Goal: Task Accomplishment & Management: Manage account settings

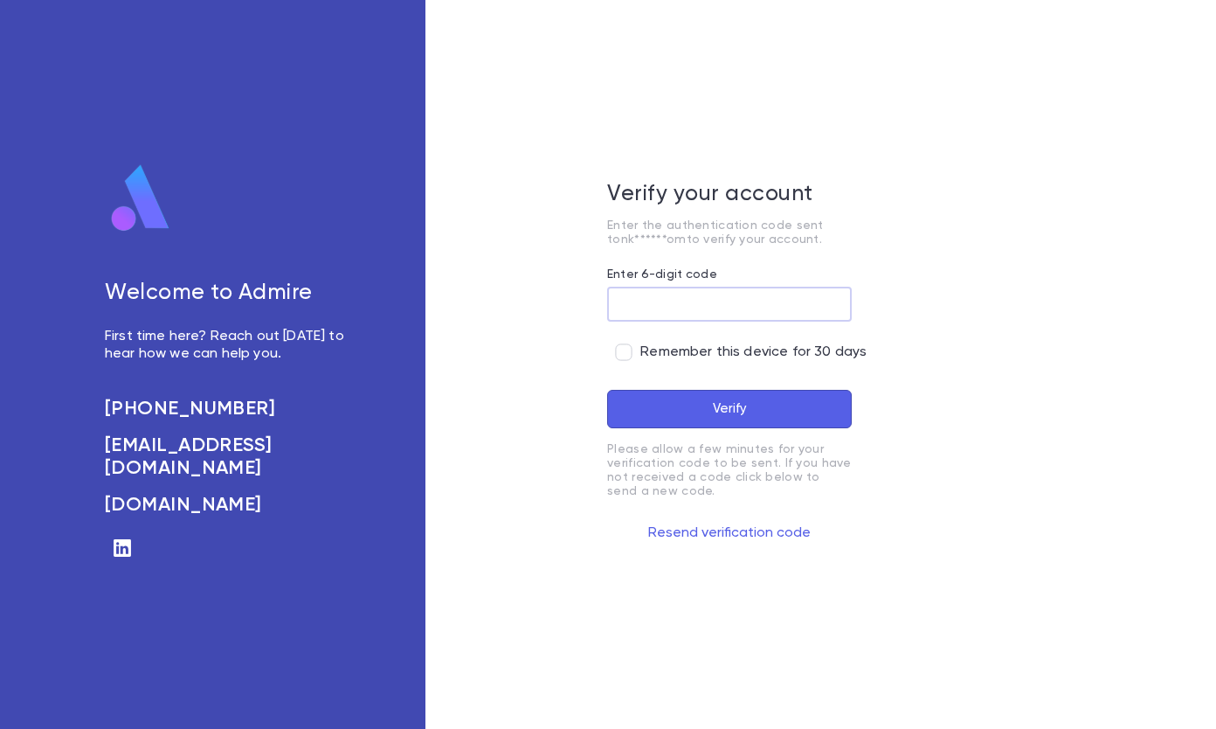
click at [634, 304] on input "Enter 6-digit code" at bounding box center [729, 305] width 245 height 34
click at [704, 304] on input "Enter 6-digit code" at bounding box center [729, 305] width 245 height 34
click at [644, 315] on input "Enter 6-digit code" at bounding box center [729, 305] width 245 height 34
click at [645, 311] on input "Enter 6-digit code" at bounding box center [729, 305] width 245 height 34
type input "******"
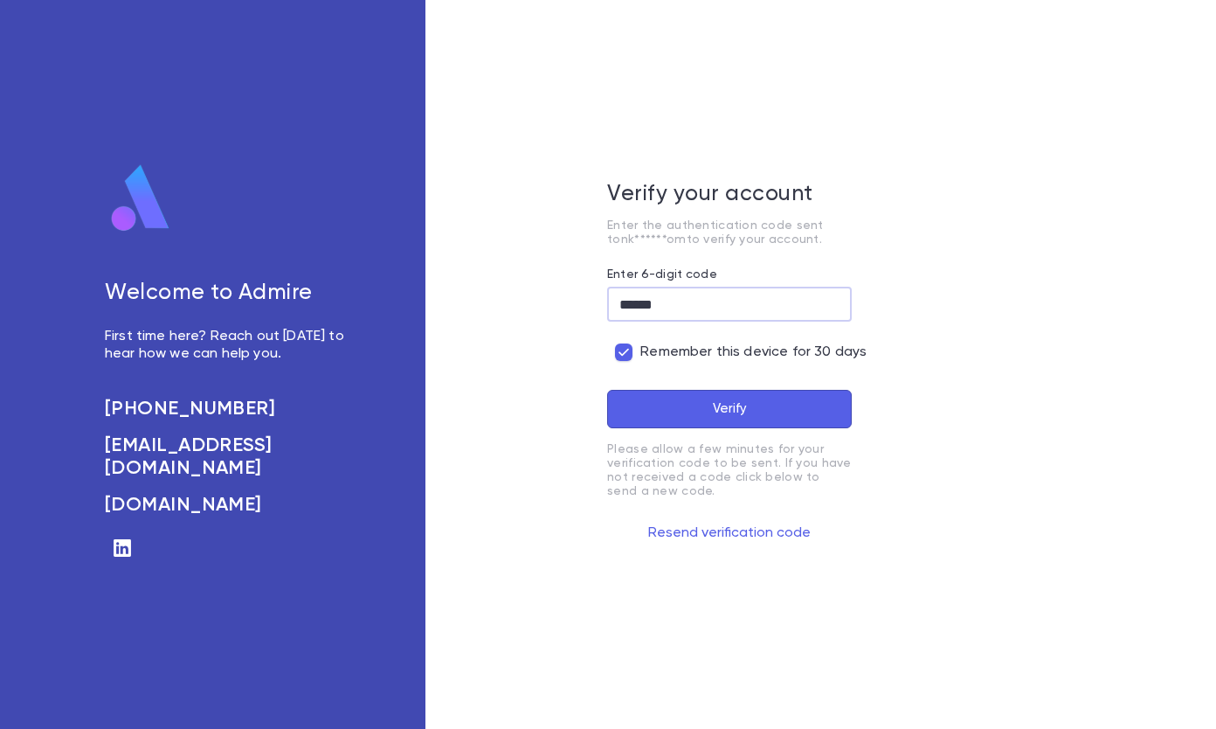
click at [695, 405] on button "Verify" at bounding box center [729, 409] width 245 height 38
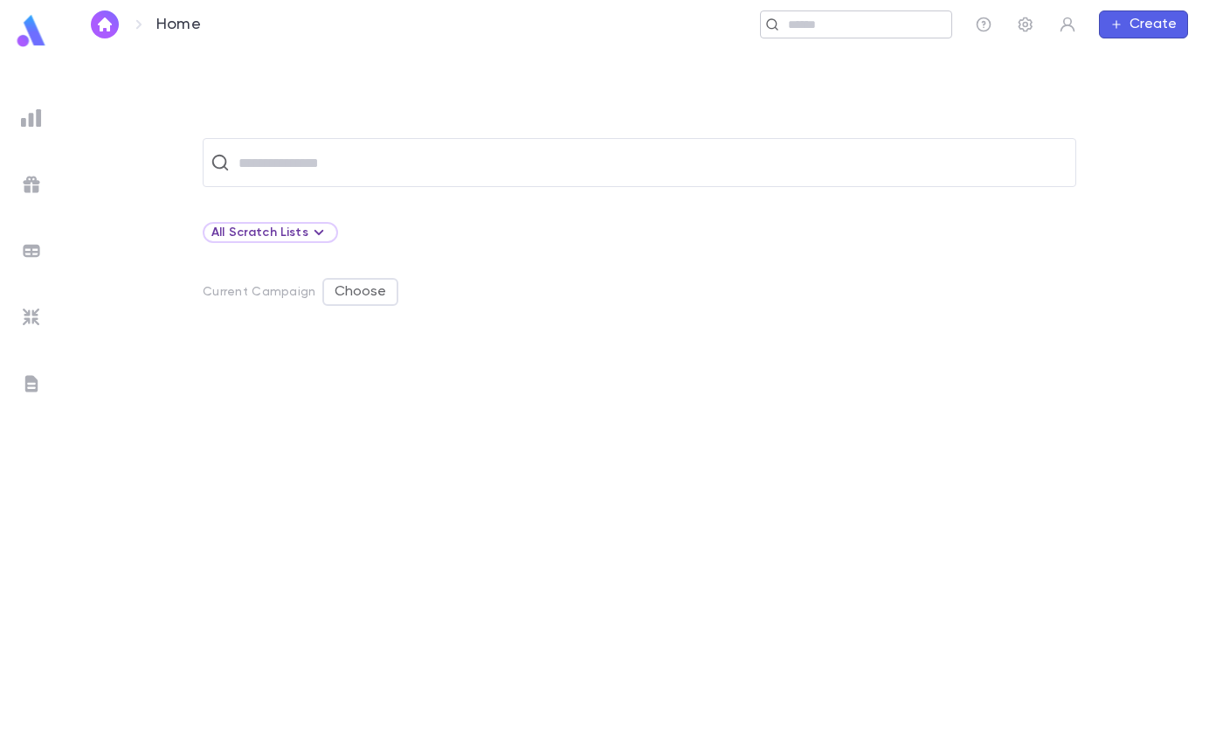
click at [798, 25] on input "text" at bounding box center [864, 25] width 162 height 17
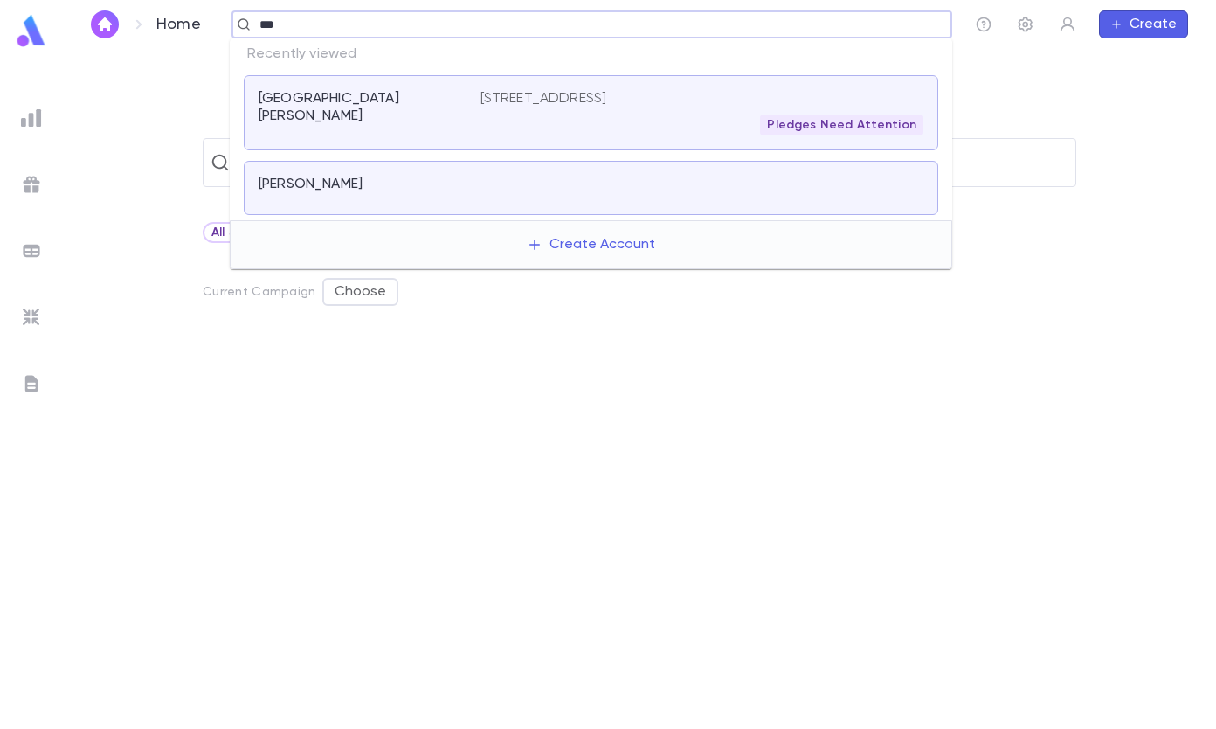
type input "****"
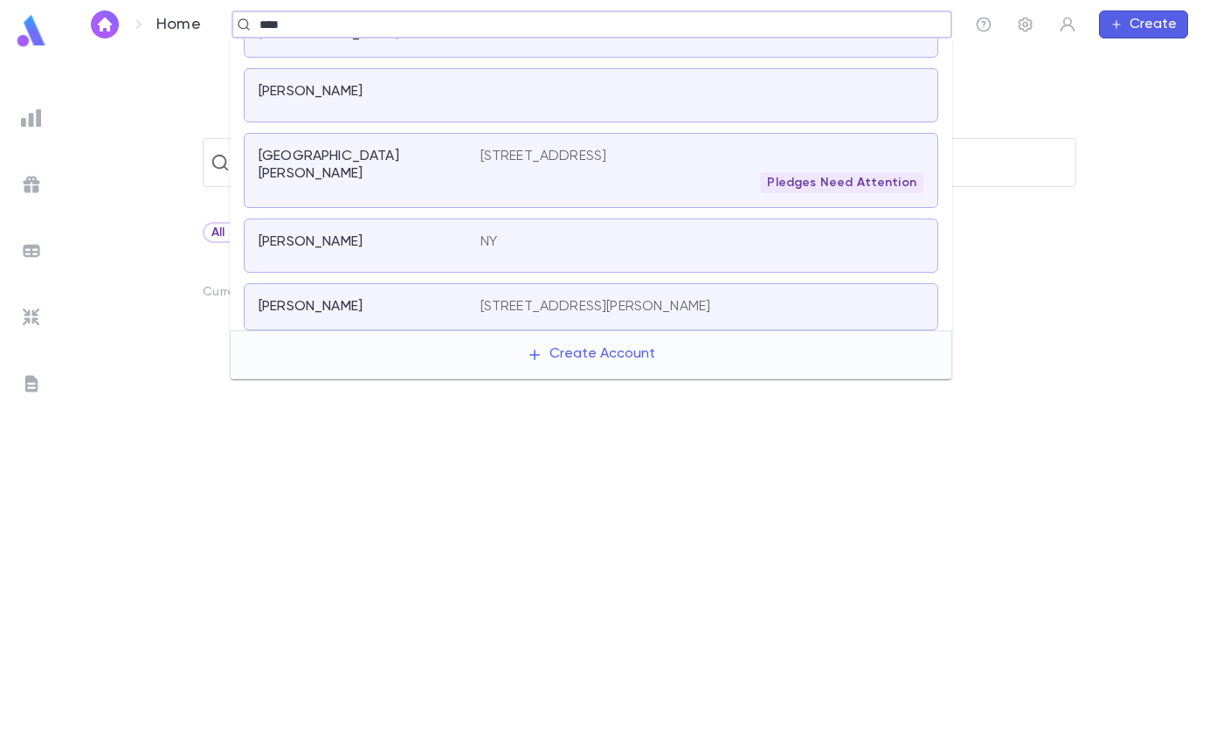
scroll to position [262, 0]
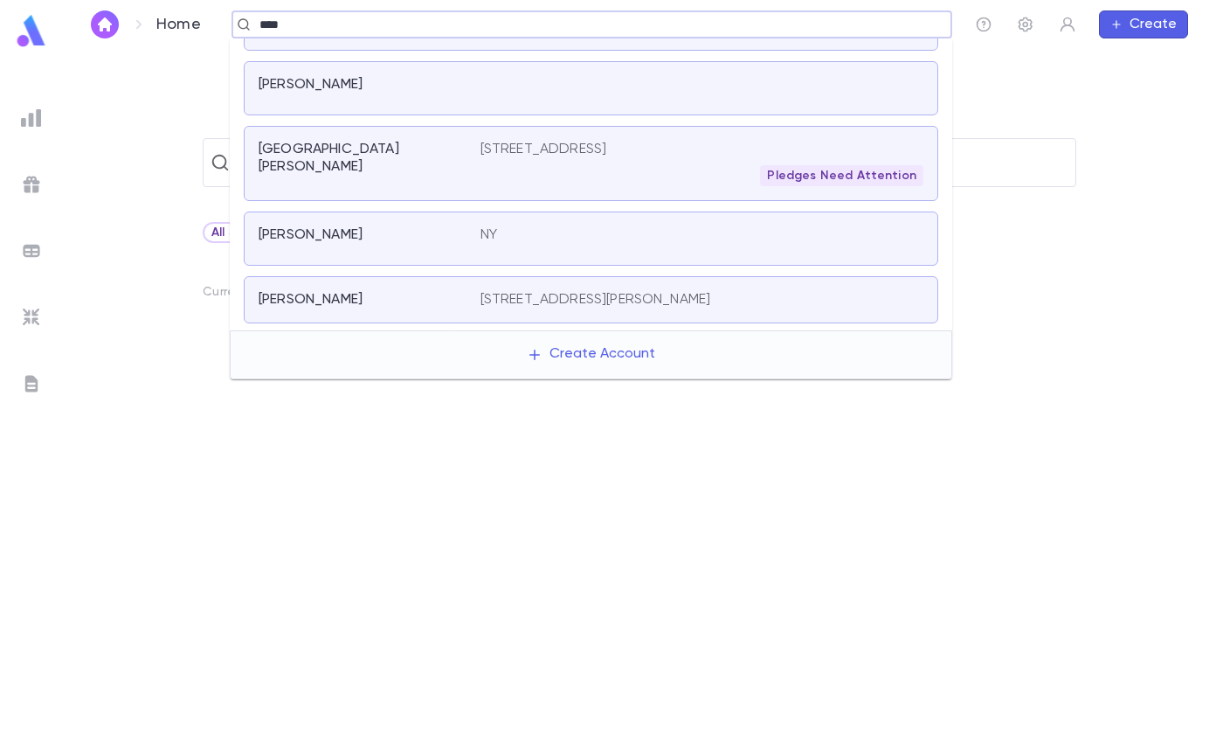
click at [374, 141] on div "[GEOGRAPHIC_DATA][PERSON_NAME]" at bounding box center [370, 163] width 222 height 45
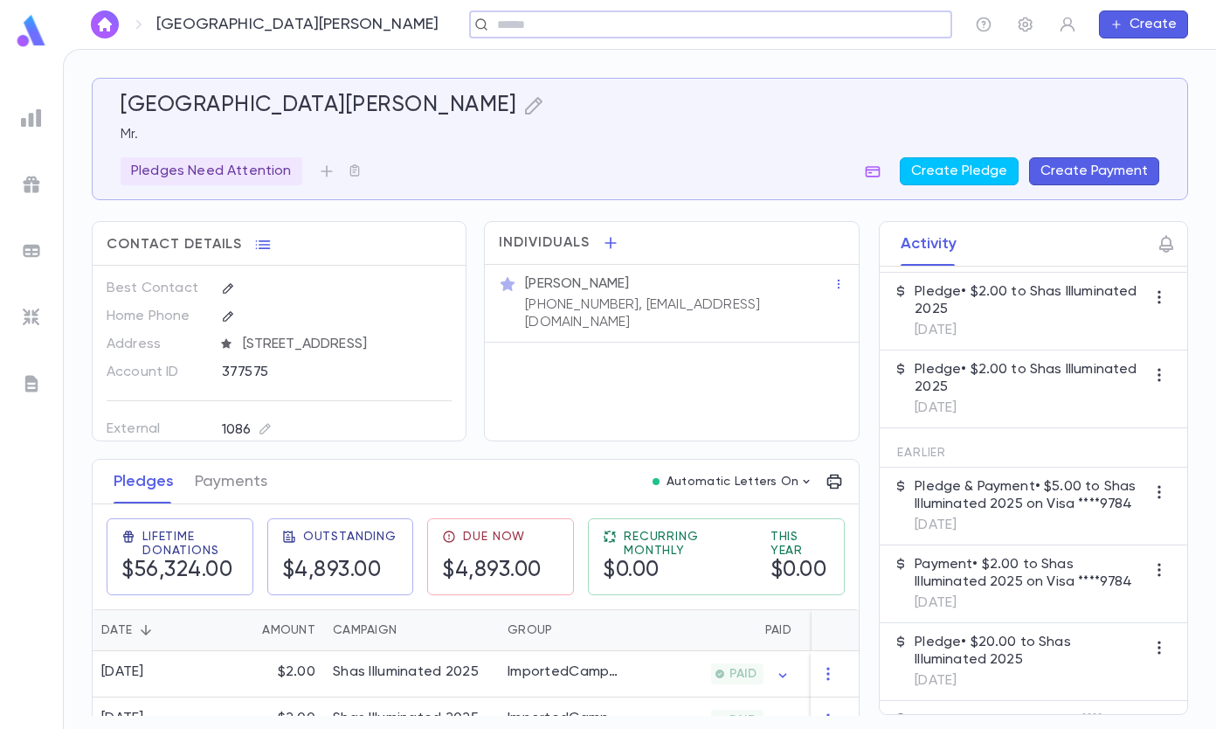
scroll to position [175, 0]
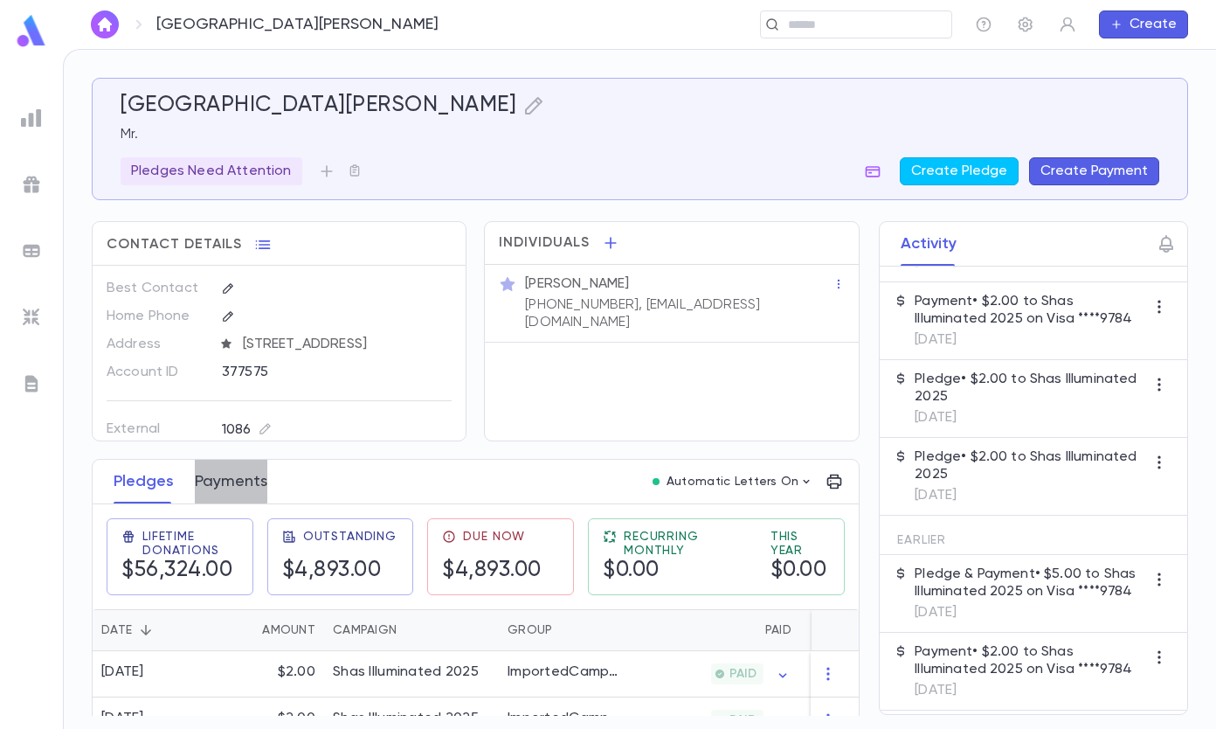
click at [225, 480] on button "Payments" at bounding box center [231, 482] width 73 height 44
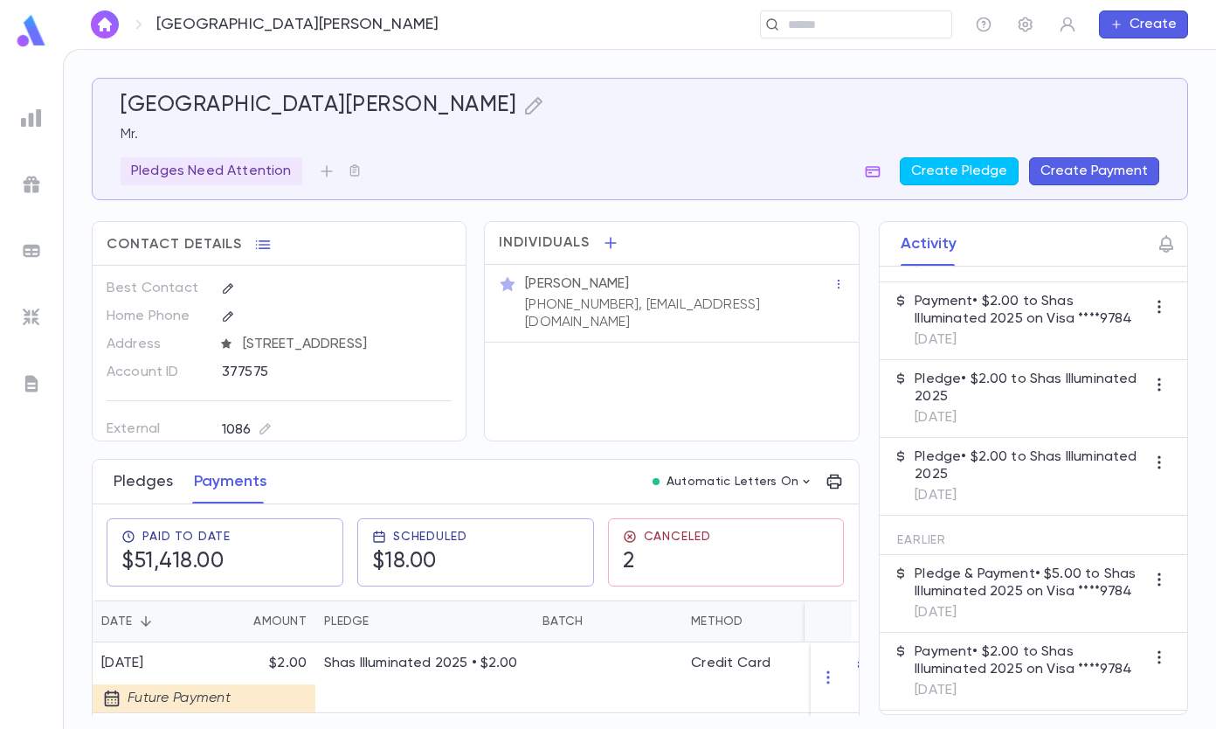
click at [154, 487] on button "Pledges" at bounding box center [143, 482] width 59 height 44
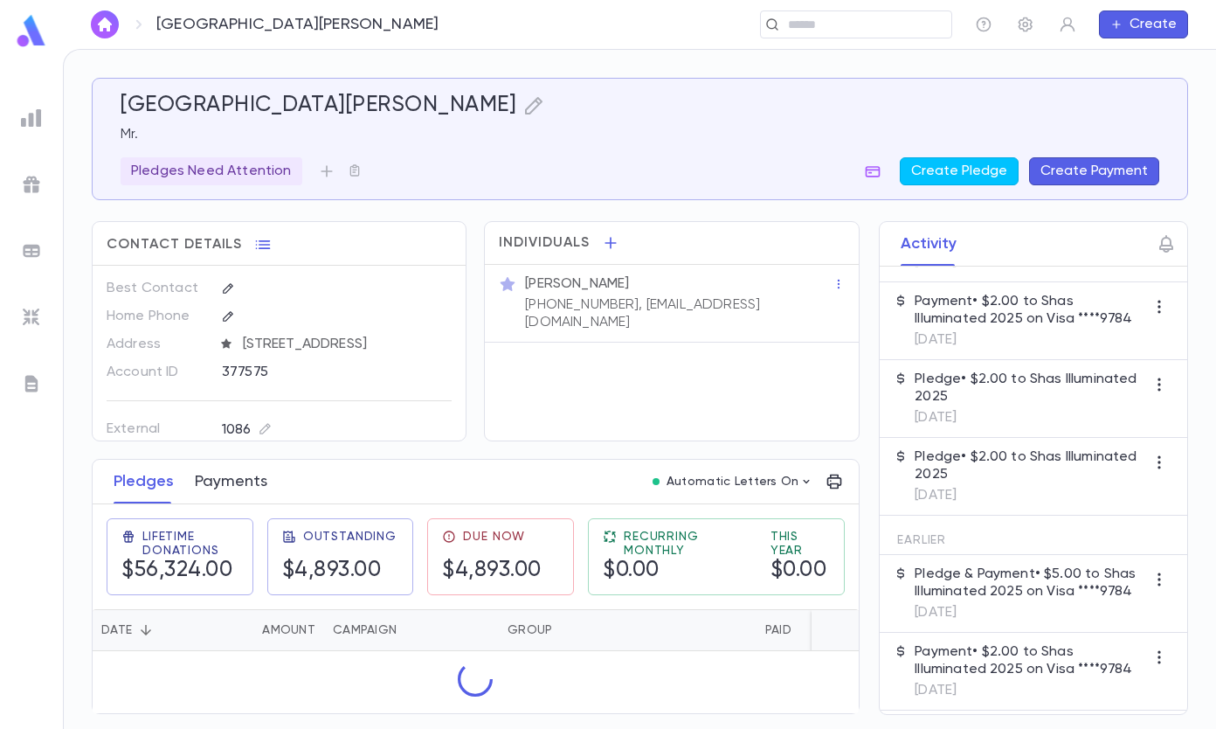
click at [232, 487] on button "Payments" at bounding box center [231, 482] width 73 height 44
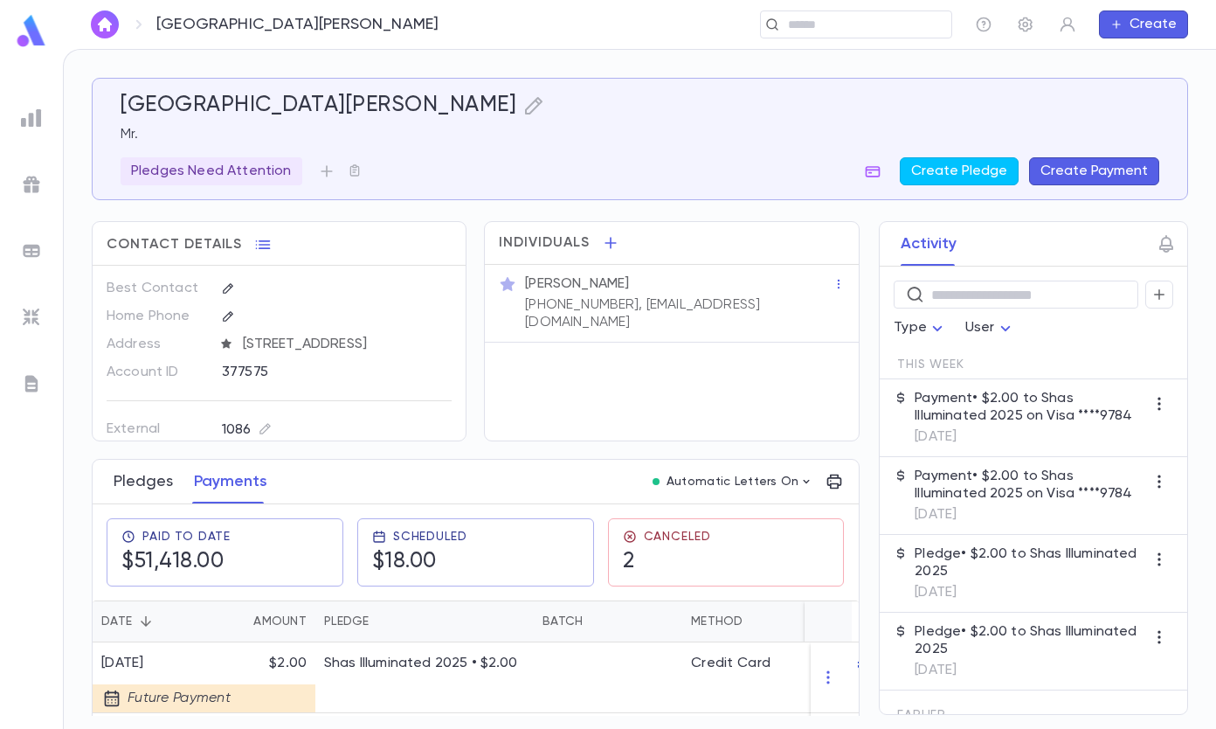
click at [156, 485] on button "Pledges" at bounding box center [143, 482] width 59 height 44
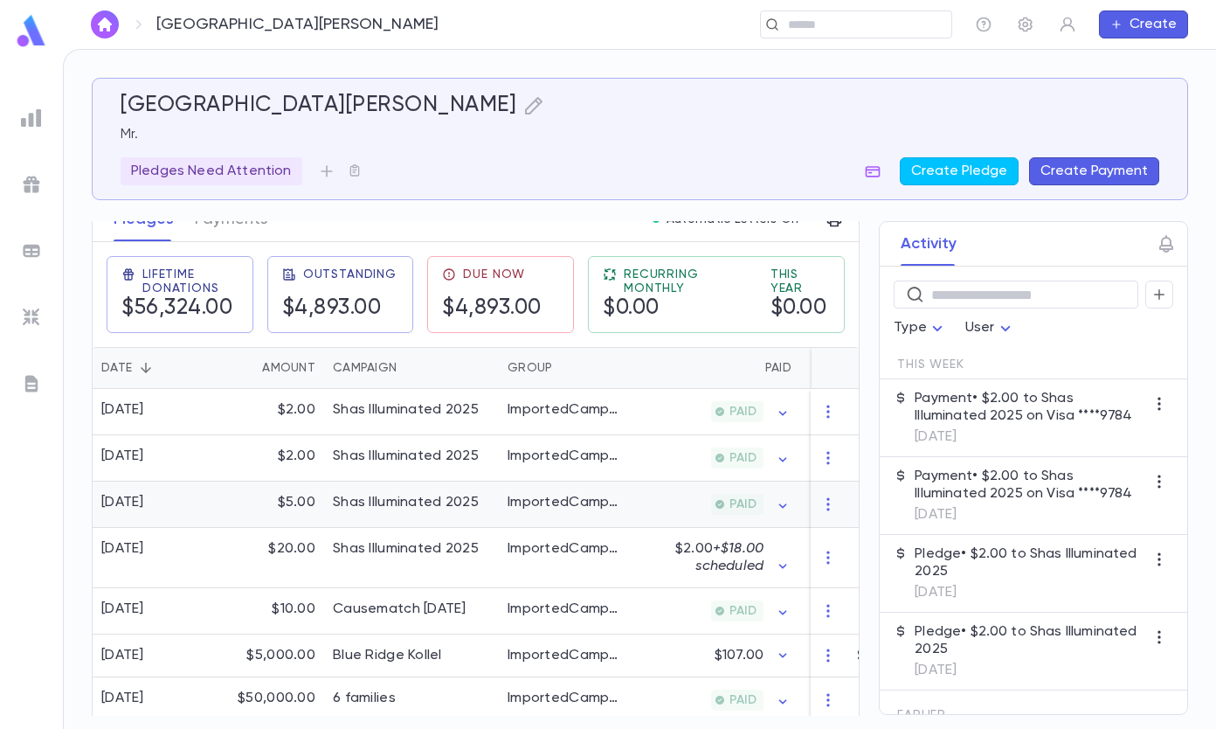
scroll to position [175, 0]
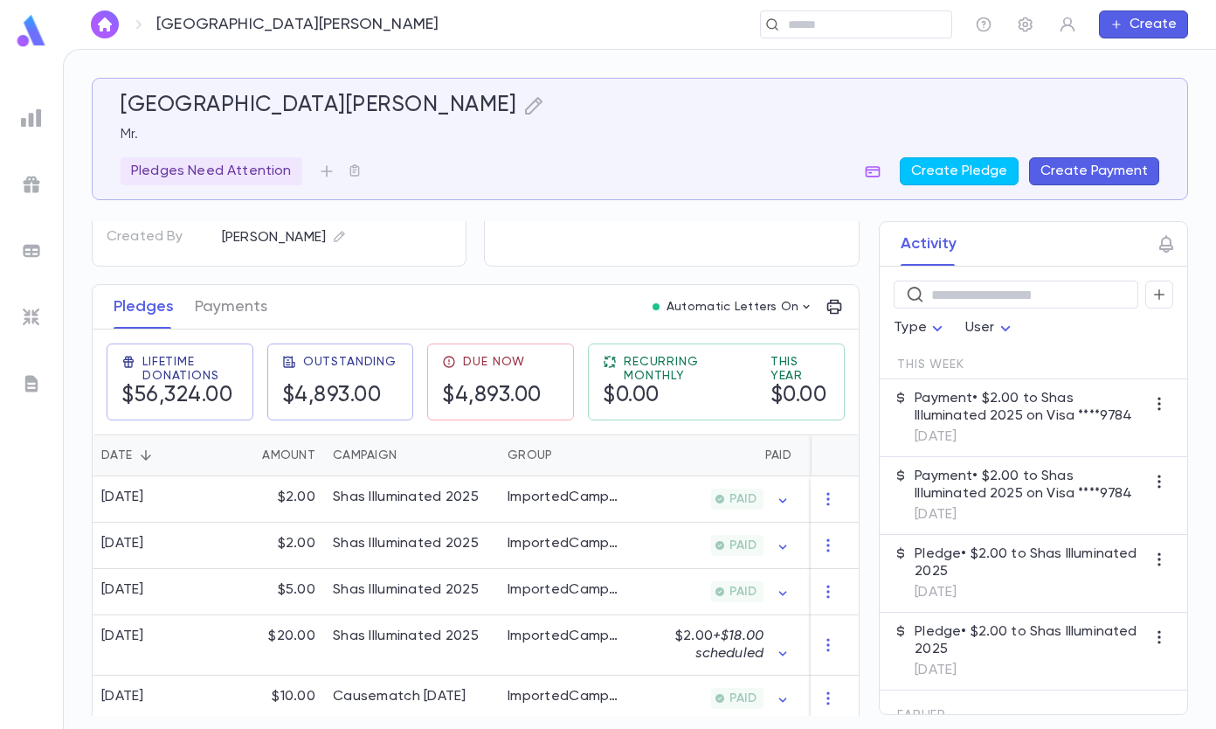
click at [1105, 165] on button "Create Payment" at bounding box center [1094, 171] width 130 height 28
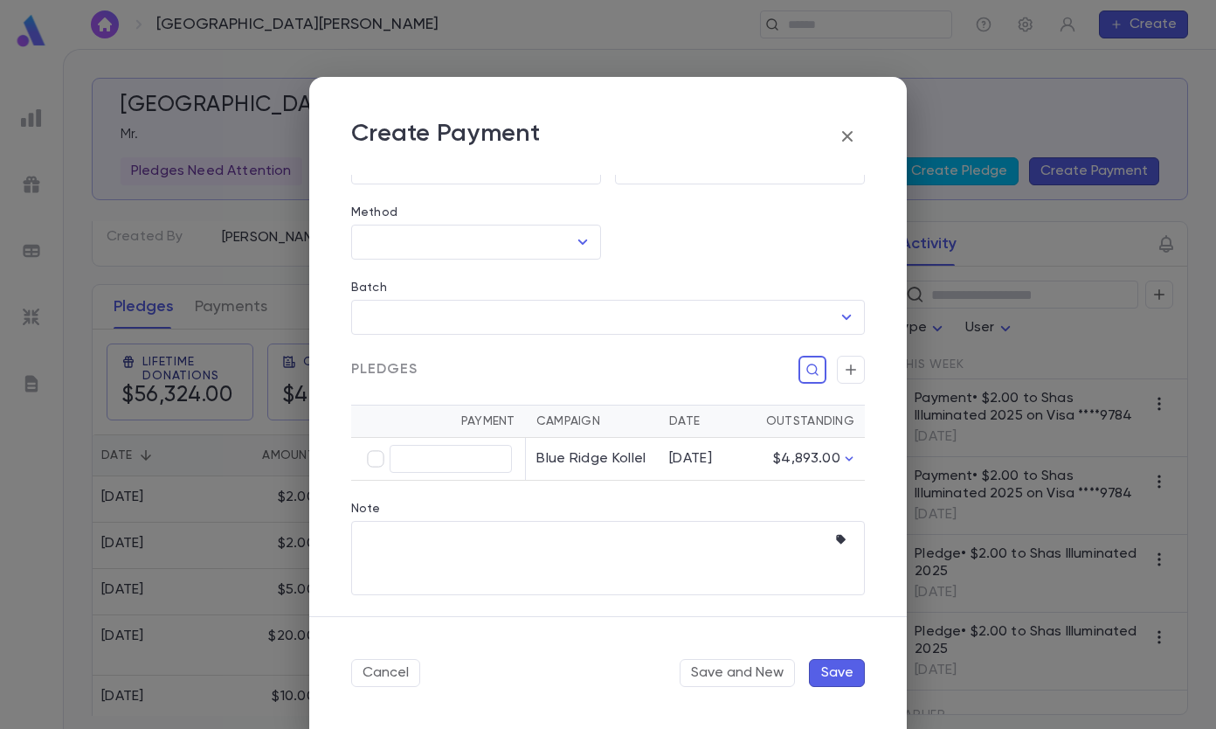
scroll to position [140, 0]
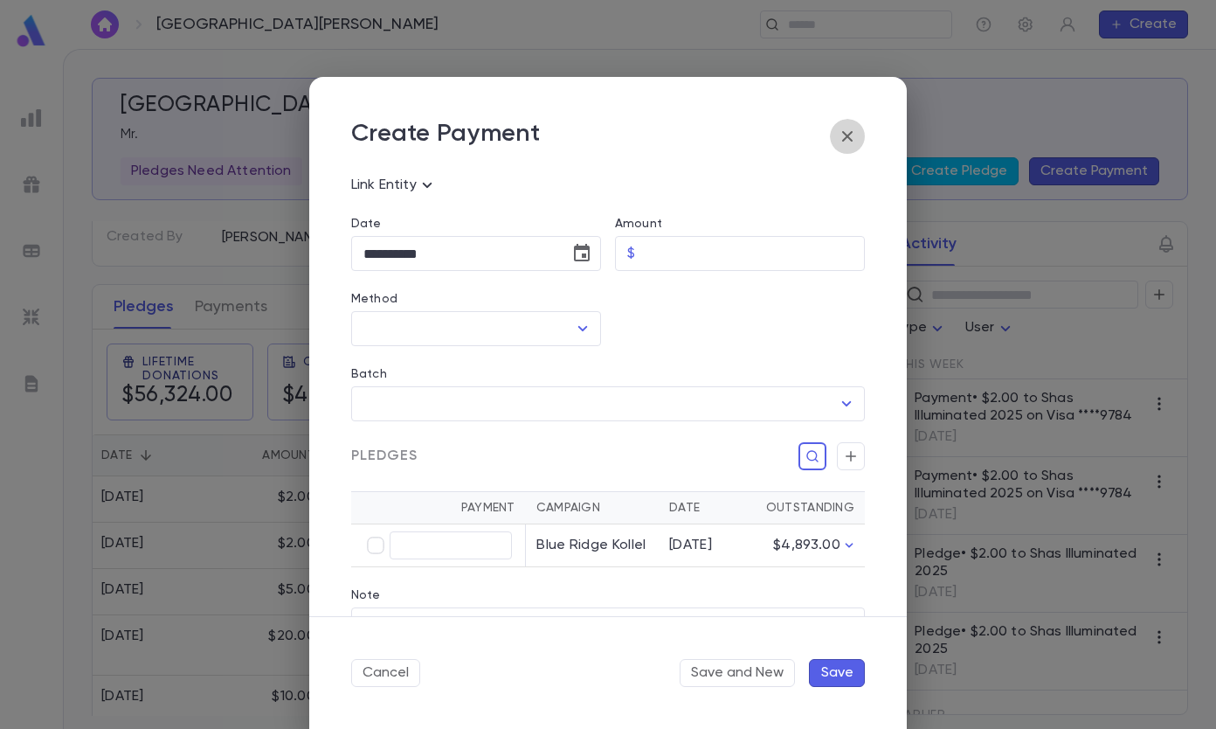
click at [843, 134] on icon "button" at bounding box center [847, 136] width 21 height 21
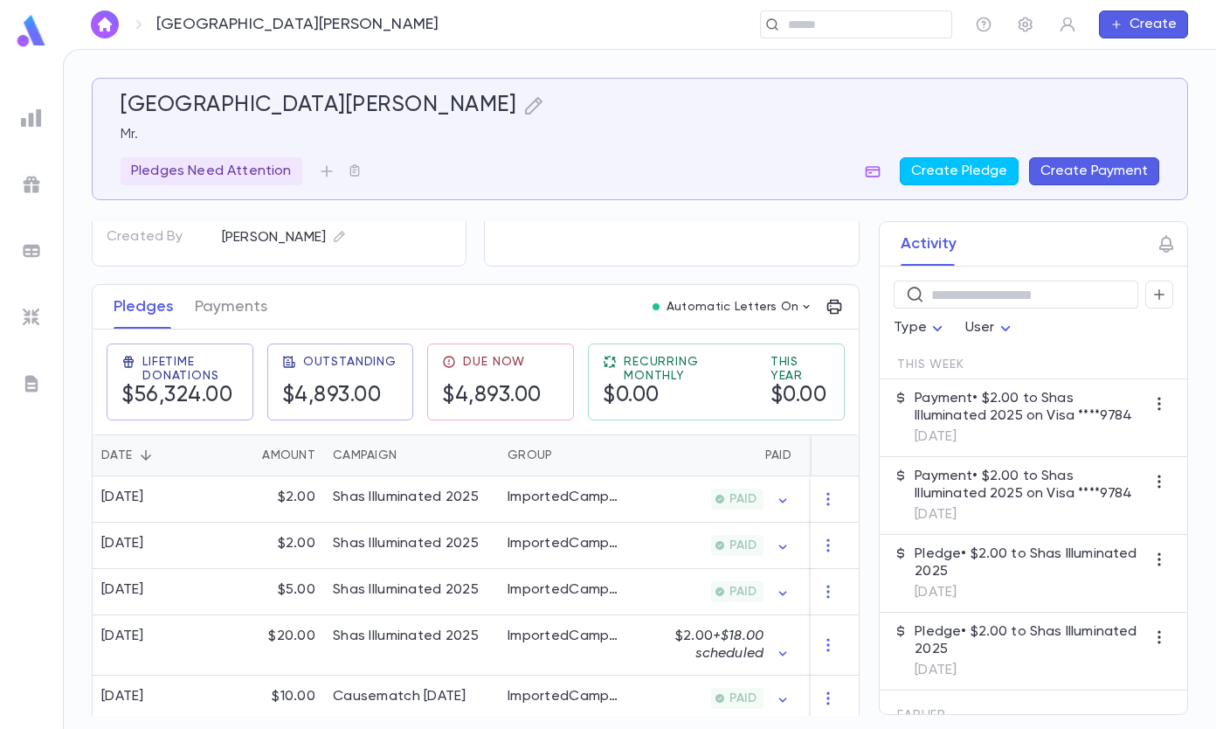
click at [1079, 171] on button "Create Payment" at bounding box center [1094, 171] width 130 height 28
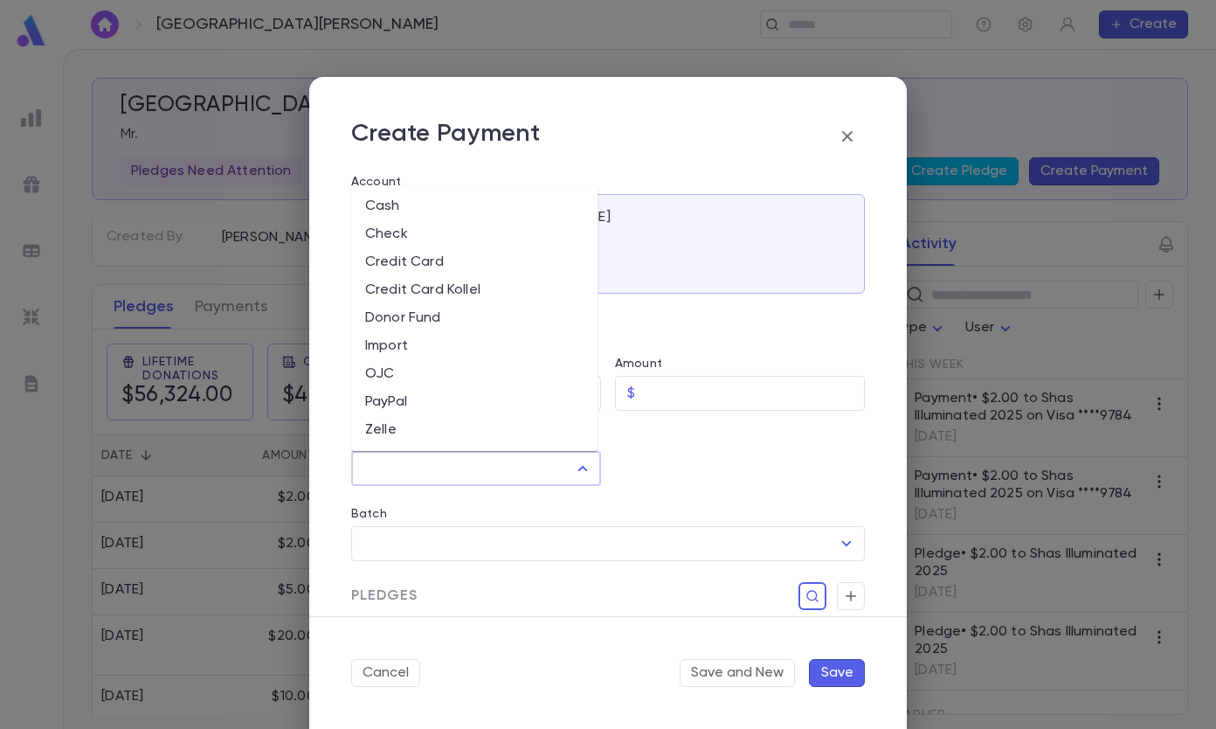
click at [468, 463] on input "Method" at bounding box center [463, 468] width 208 height 33
click at [433, 338] on li "Import" at bounding box center [474, 346] width 246 height 28
type input "******"
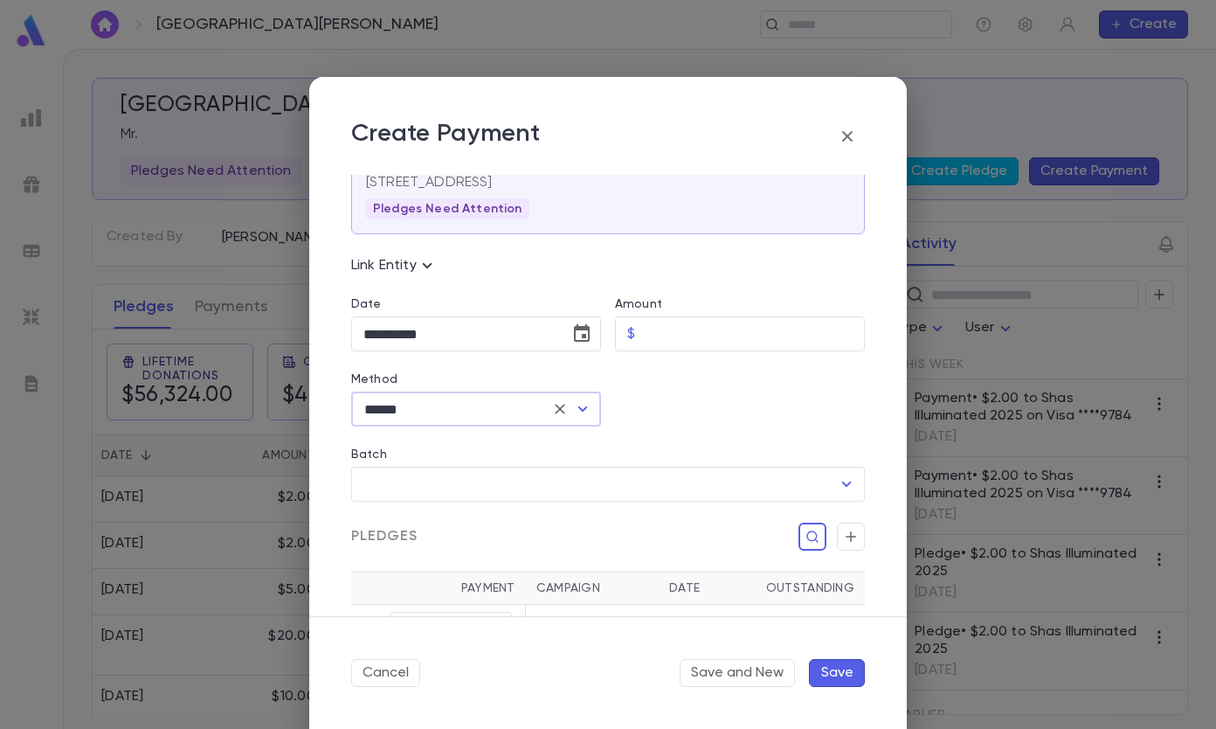
scroll to position [87, 0]
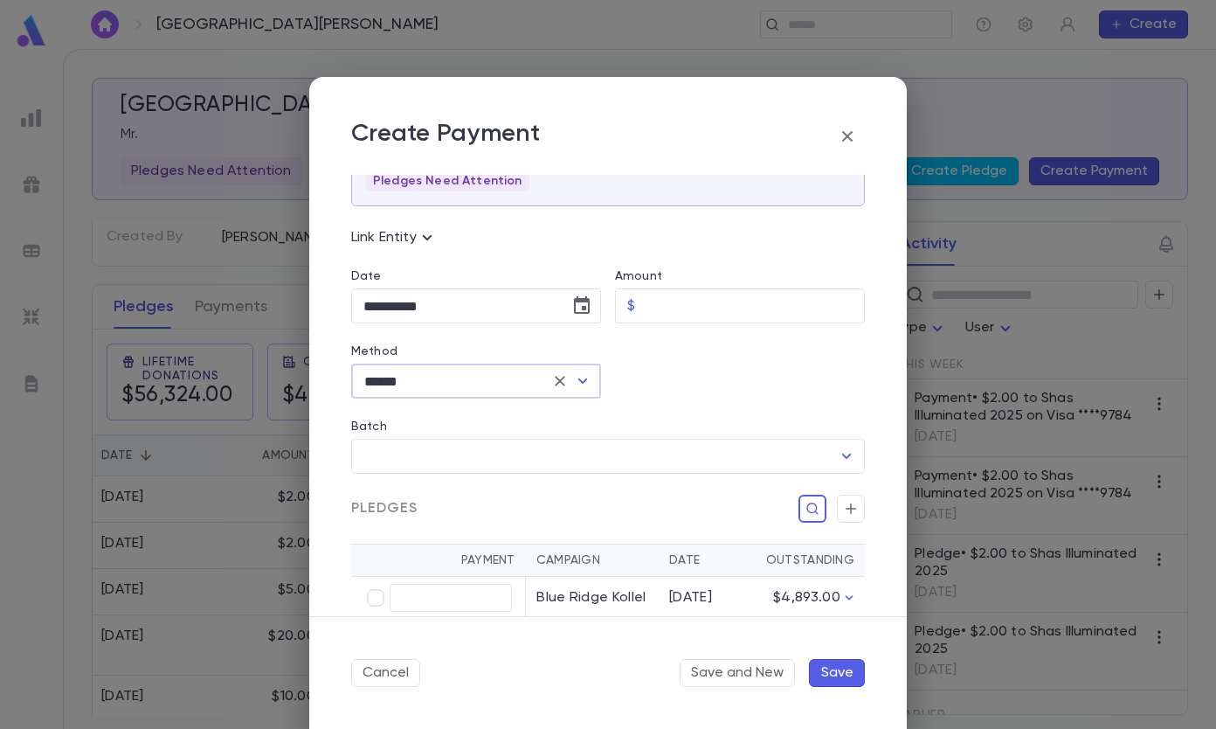
click at [848, 136] on icon "button" at bounding box center [847, 136] width 10 height 10
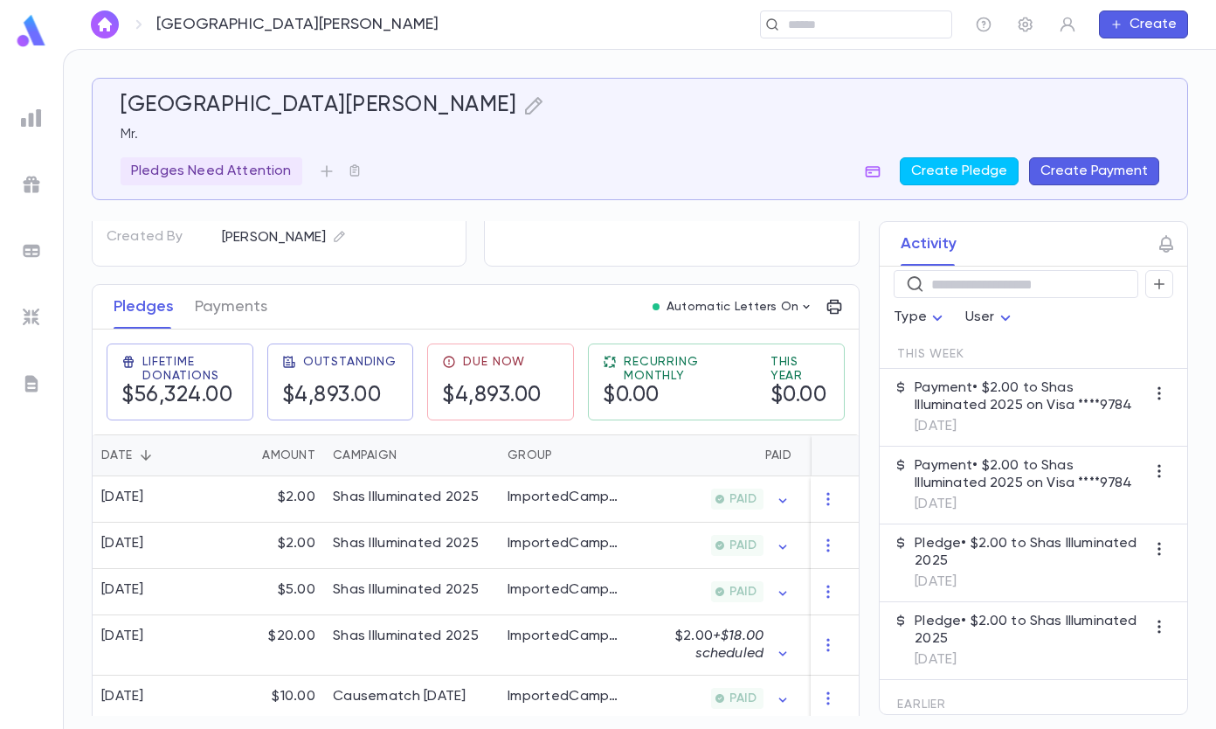
scroll to position [0, 0]
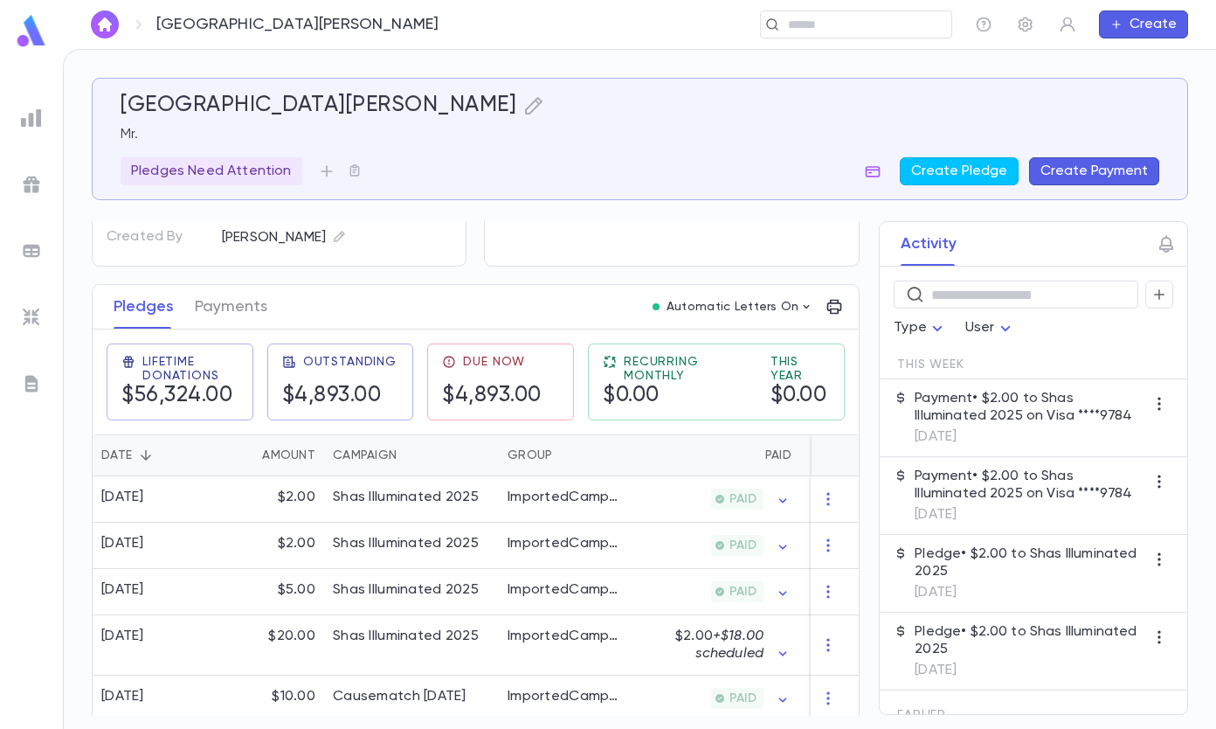
click at [758, 227] on div "Individuals [PERSON_NAME] [PHONE_NUMBER], [EMAIL_ADDRESS][DOMAIN_NAME]" at bounding box center [671, 156] width 375 height 220
click at [235, 301] on button "Payments" at bounding box center [231, 307] width 73 height 44
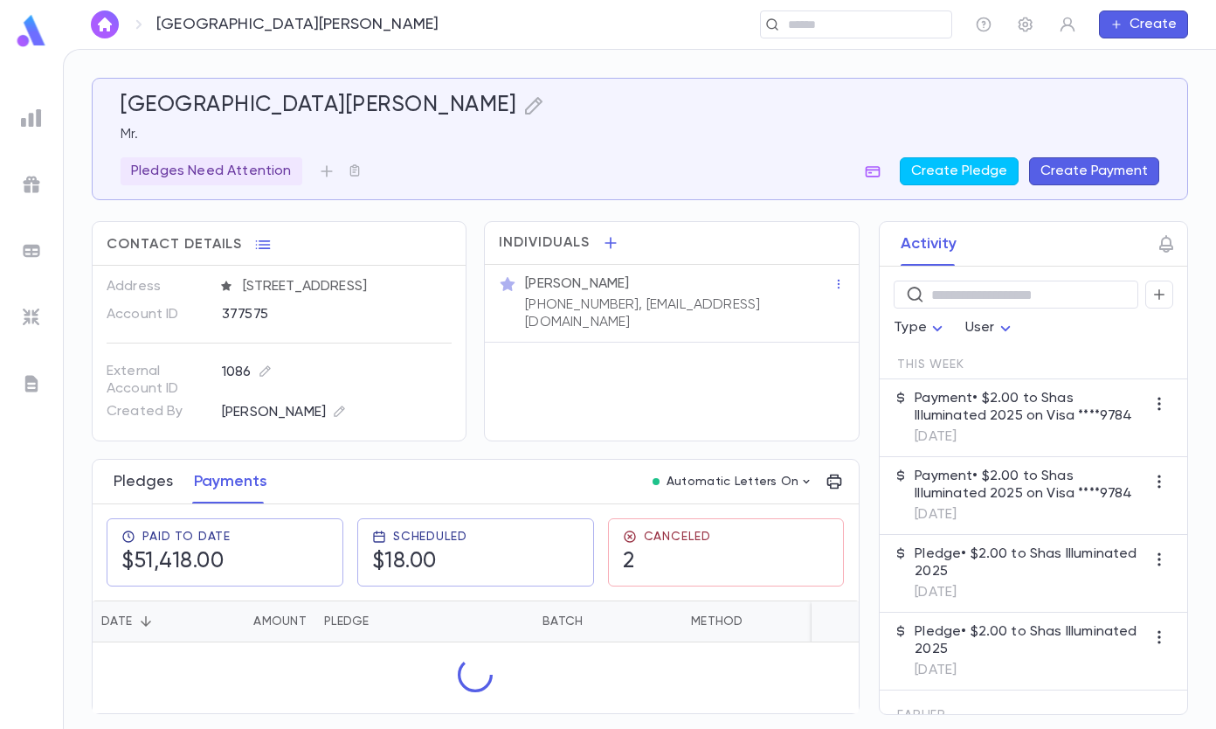
click at [152, 478] on button "Pledges" at bounding box center [143, 482] width 59 height 44
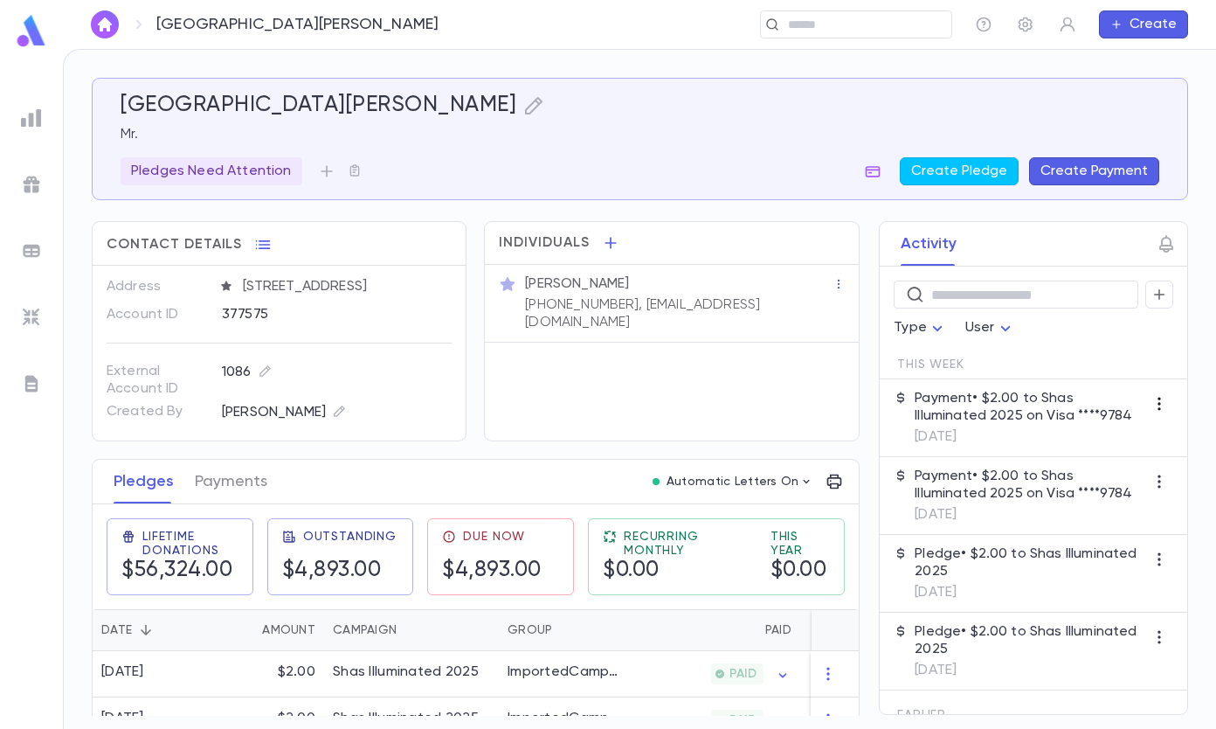
click at [1151, 398] on icon "button" at bounding box center [1159, 403] width 17 height 17
click at [1059, 425] on div at bounding box center [608, 364] width 1216 height 729
click at [982, 419] on p "Payment • $2.00 to Shas Illuminated 2025 on Visa ****9784" at bounding box center [1030, 407] width 231 height 35
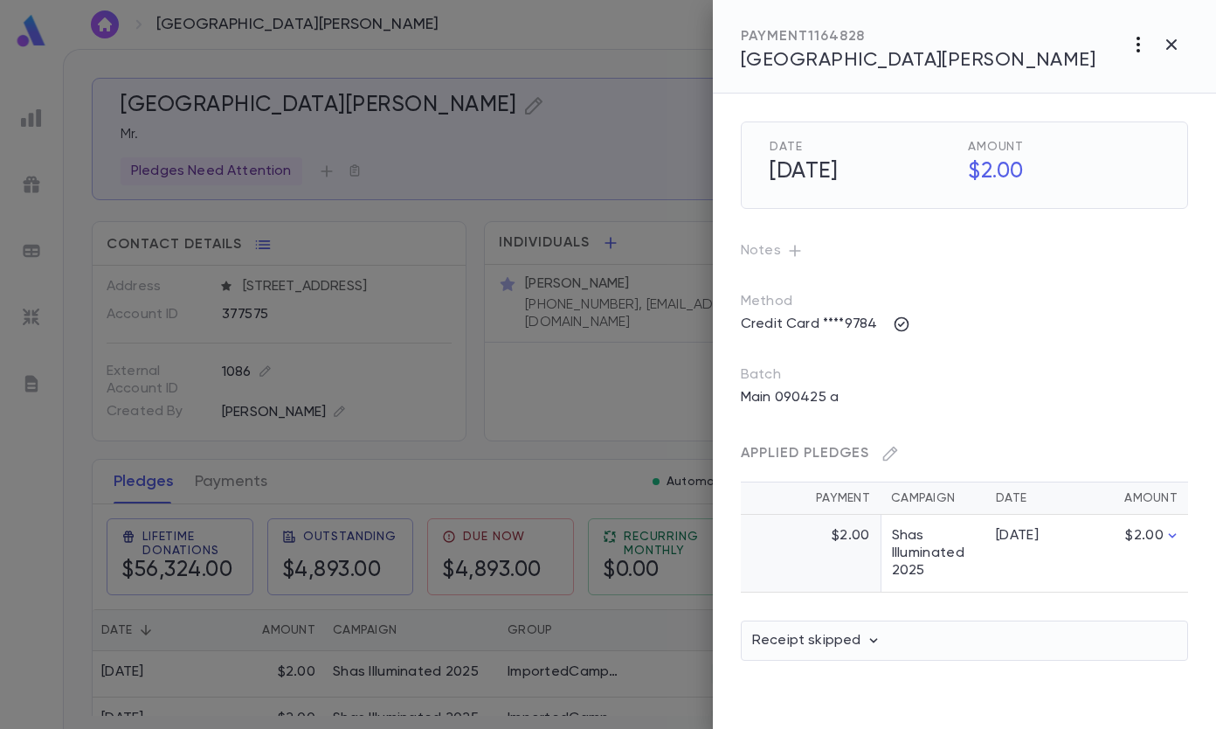
click at [1134, 45] on icon "button" at bounding box center [1138, 44] width 21 height 21
click at [1123, 80] on li "Cancel" at bounding box center [1136, 81] width 141 height 28
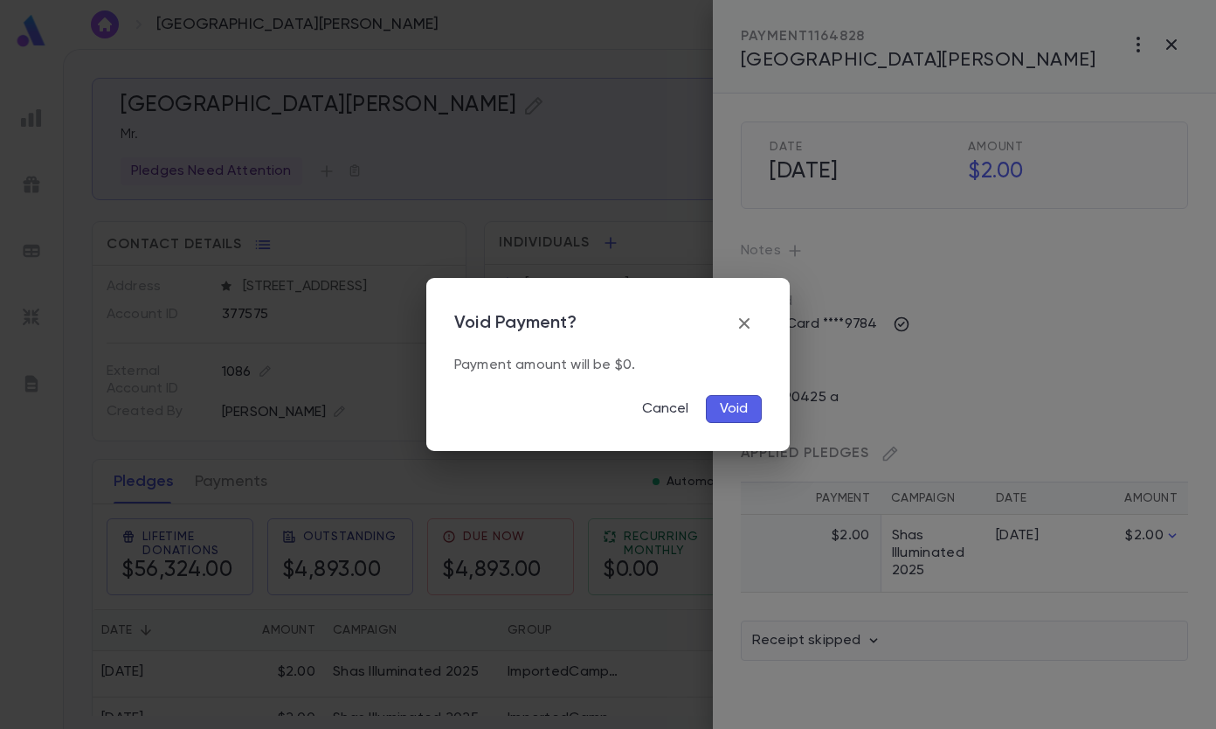
click at [741, 414] on button "Void" at bounding box center [734, 409] width 56 height 28
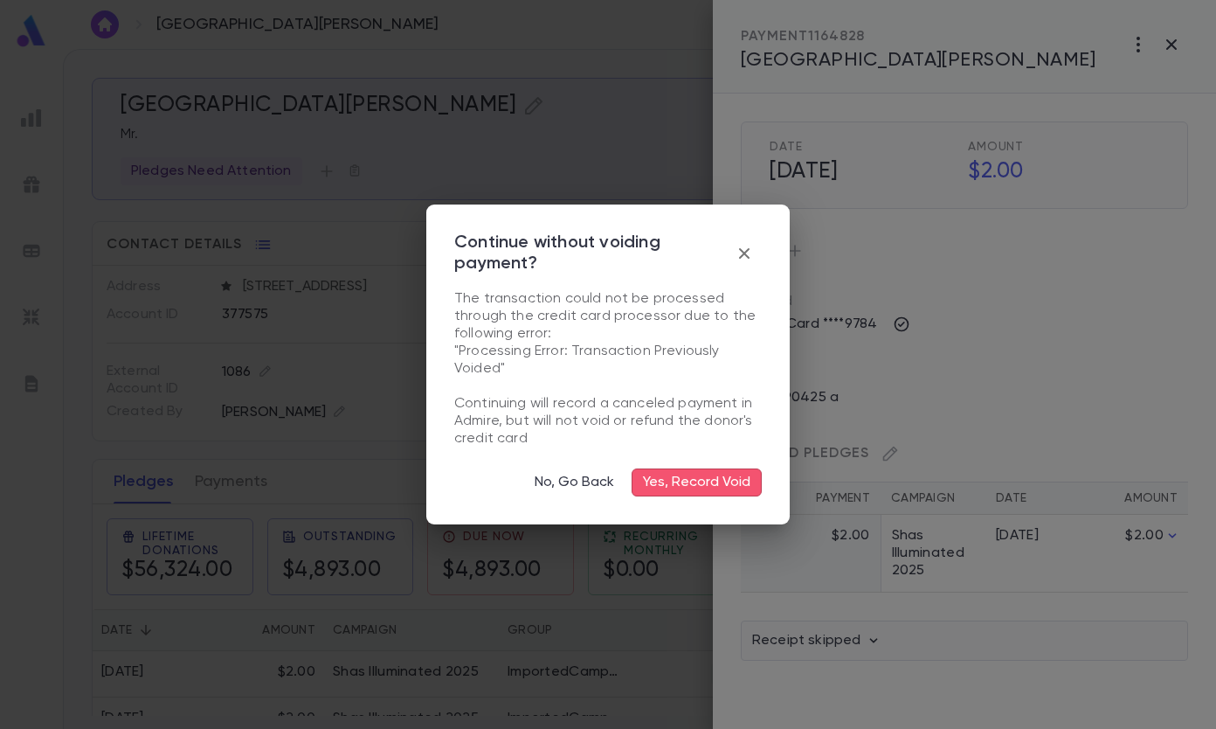
click at [703, 482] on button "Yes, Record Void" at bounding box center [697, 482] width 130 height 28
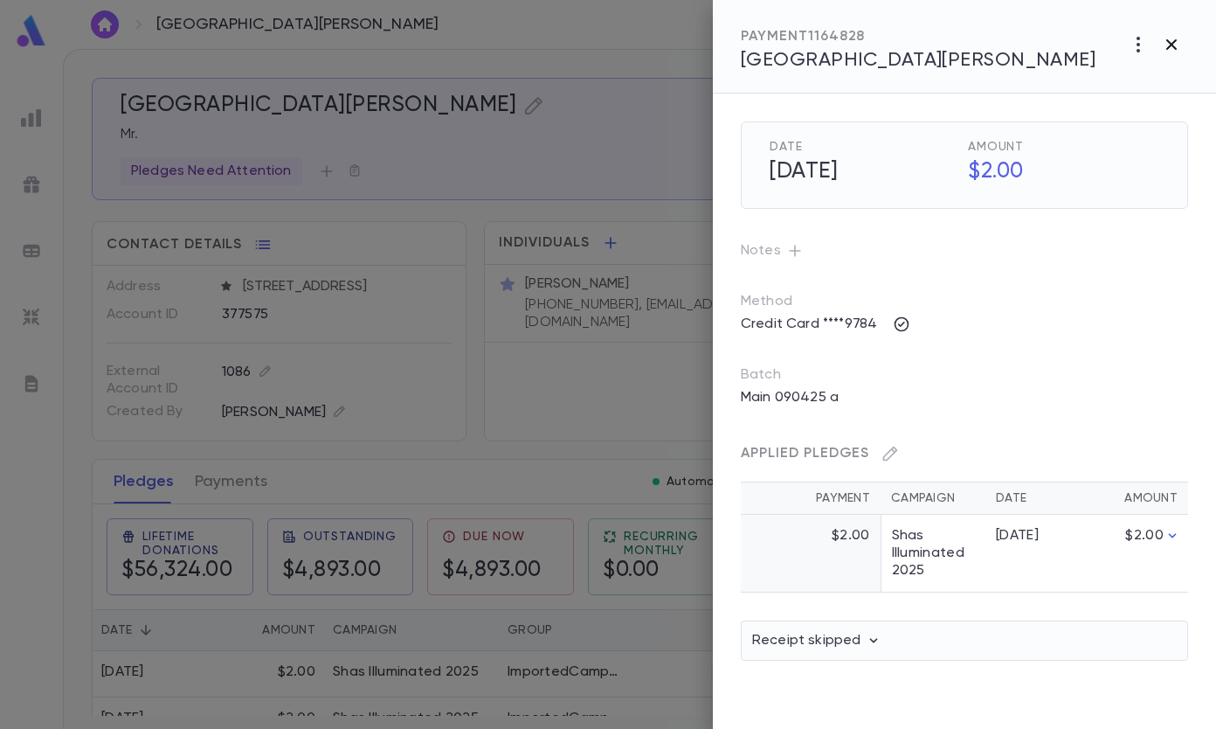
click at [1171, 44] on icon "button" at bounding box center [1172, 44] width 10 height 10
